Goal: Find specific page/section: Find specific page/section

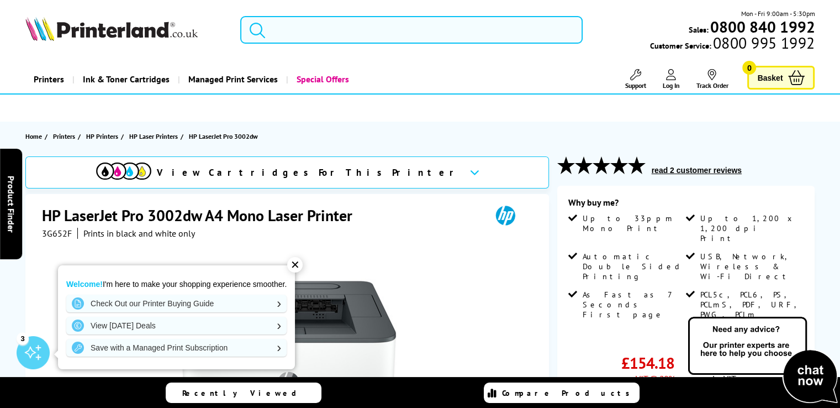
drag, startPoint x: 298, startPoint y: 27, endPoint x: 293, endPoint y: 19, distance: 9.2
click at [294, 19] on input "search" at bounding box center [411, 30] width 343 height 28
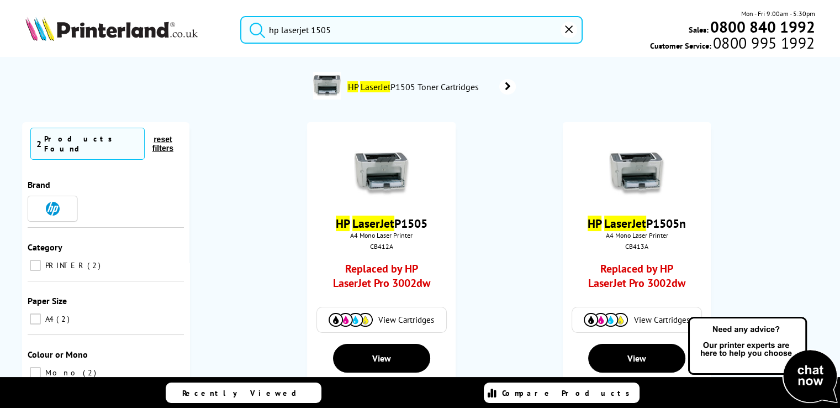
type input "hp laserjet 1505"
click at [211, 215] on ol "HP LaserJet P1505 A4 Mono Laser Printer CB412A Replaced by HP LaserJet Pro 3002…" at bounding box center [510, 271] width 618 height 298
